Goal: Use online tool/utility: Utilize a website feature to perform a specific function

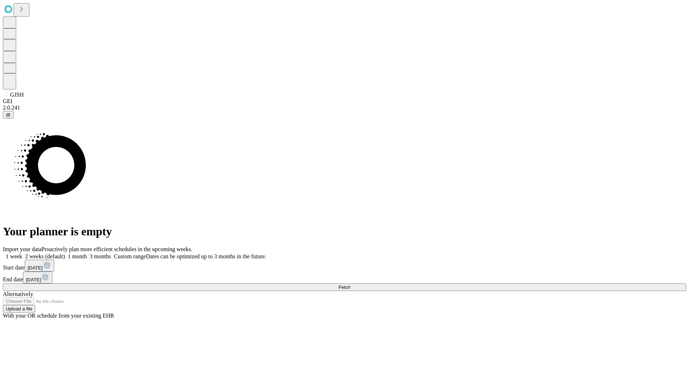
click at [350, 284] on span "Fetch" at bounding box center [345, 286] width 12 height 5
